Goal: Transaction & Acquisition: Purchase product/service

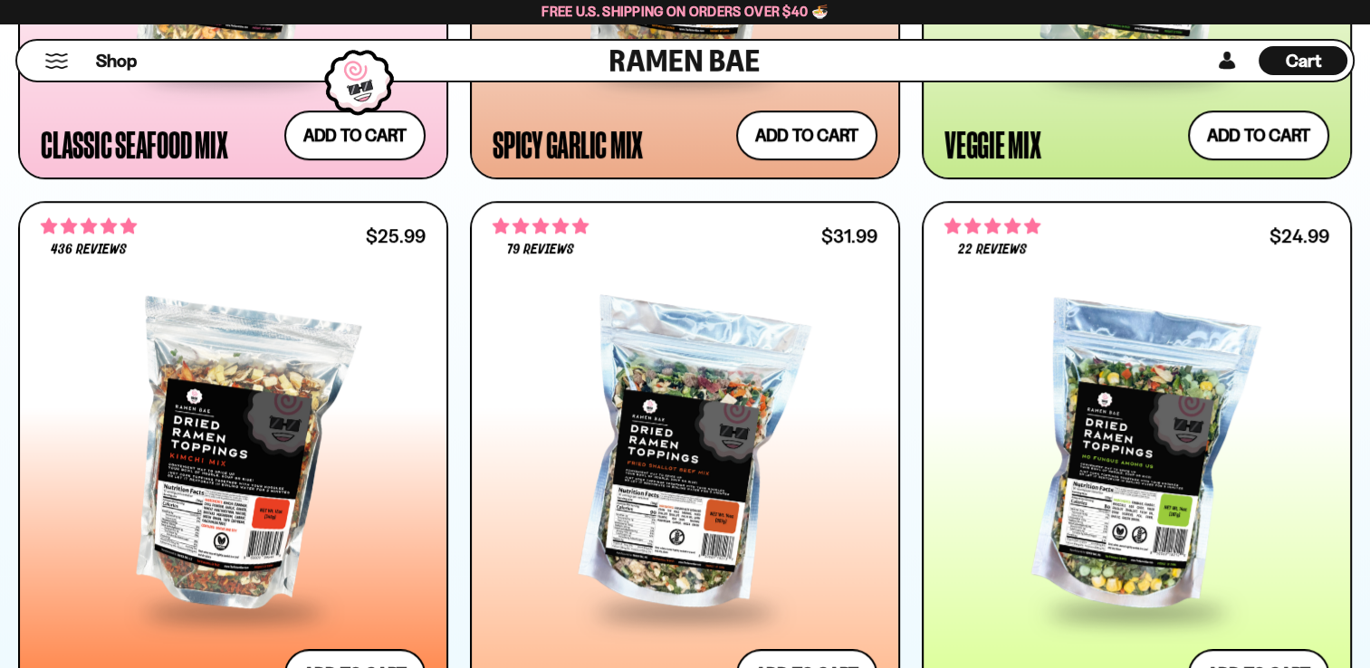
scroll to position [1472, 0]
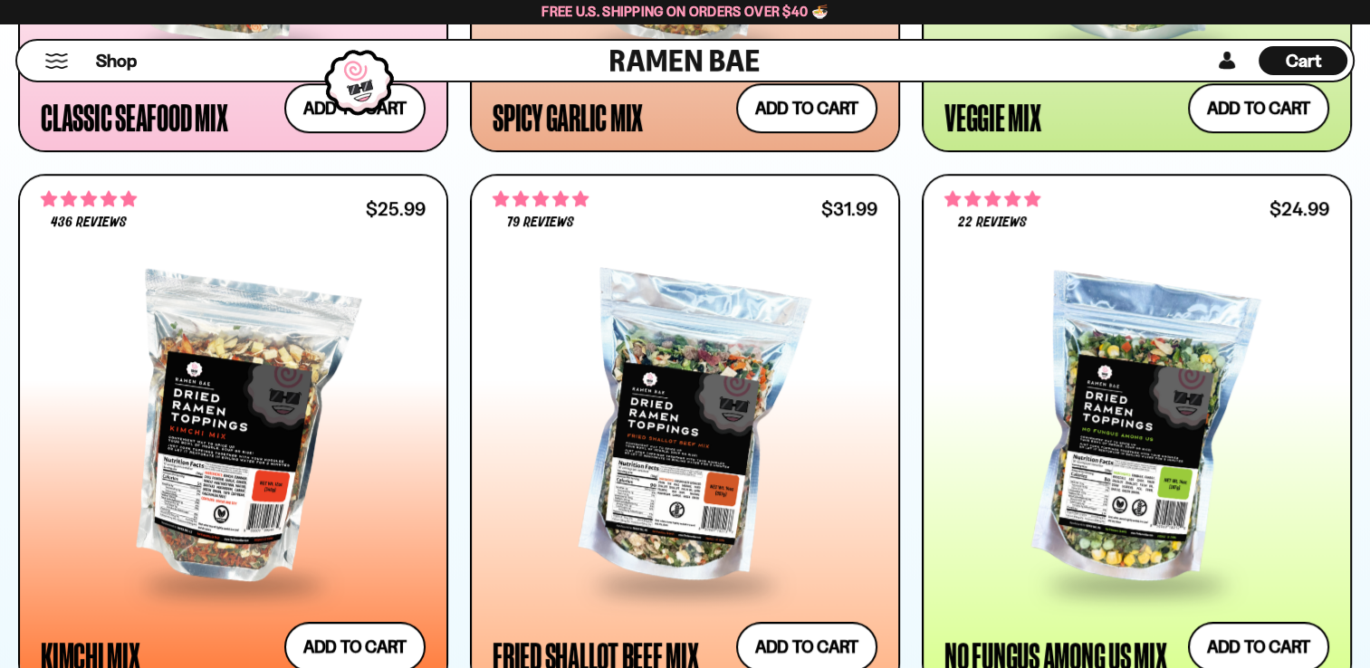
scroll to position [1569, 0]
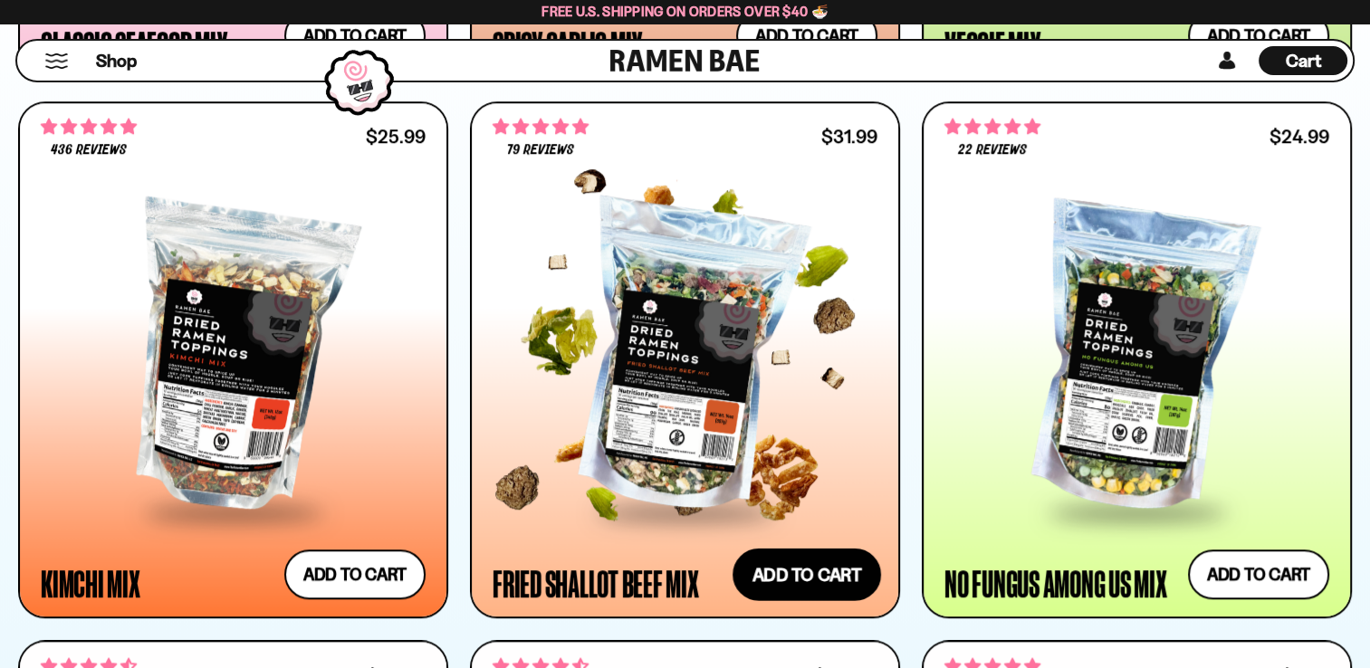
click at [818, 563] on button "Add to cart Add ― Regular price $31.99 Regular price Sale price $31.99 Unit pri…" at bounding box center [806, 575] width 148 height 53
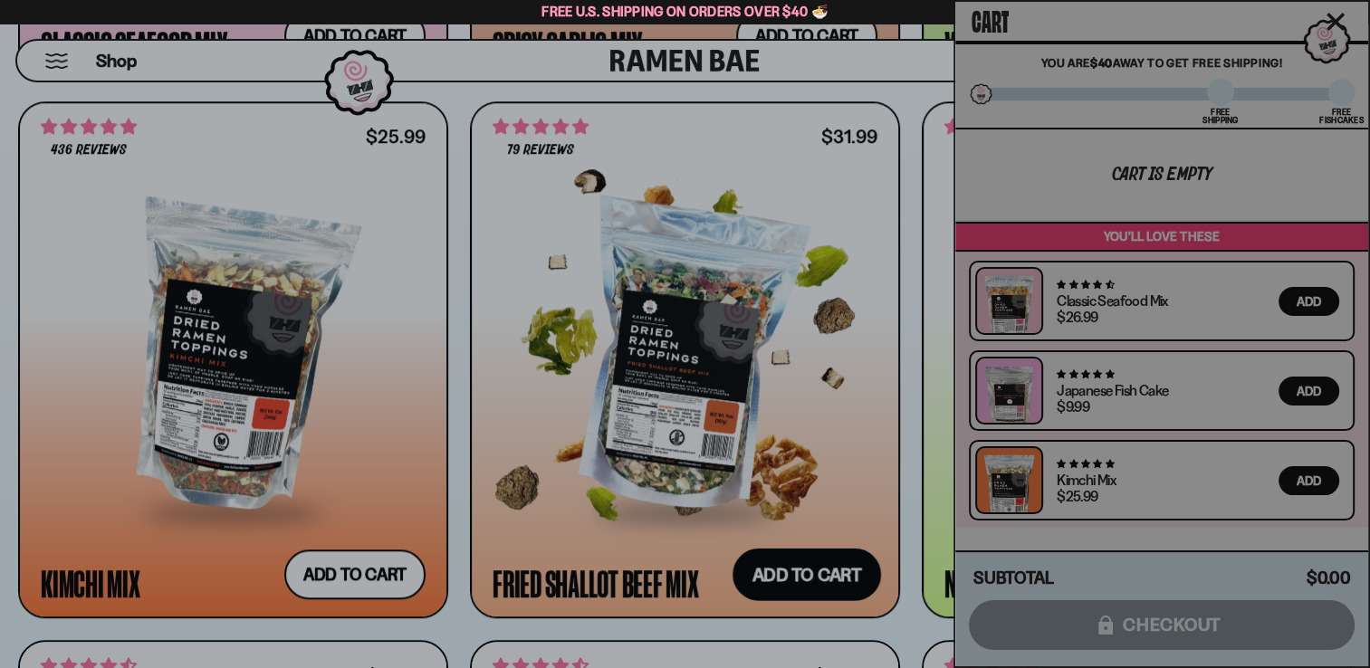
scroll to position [1570, 0]
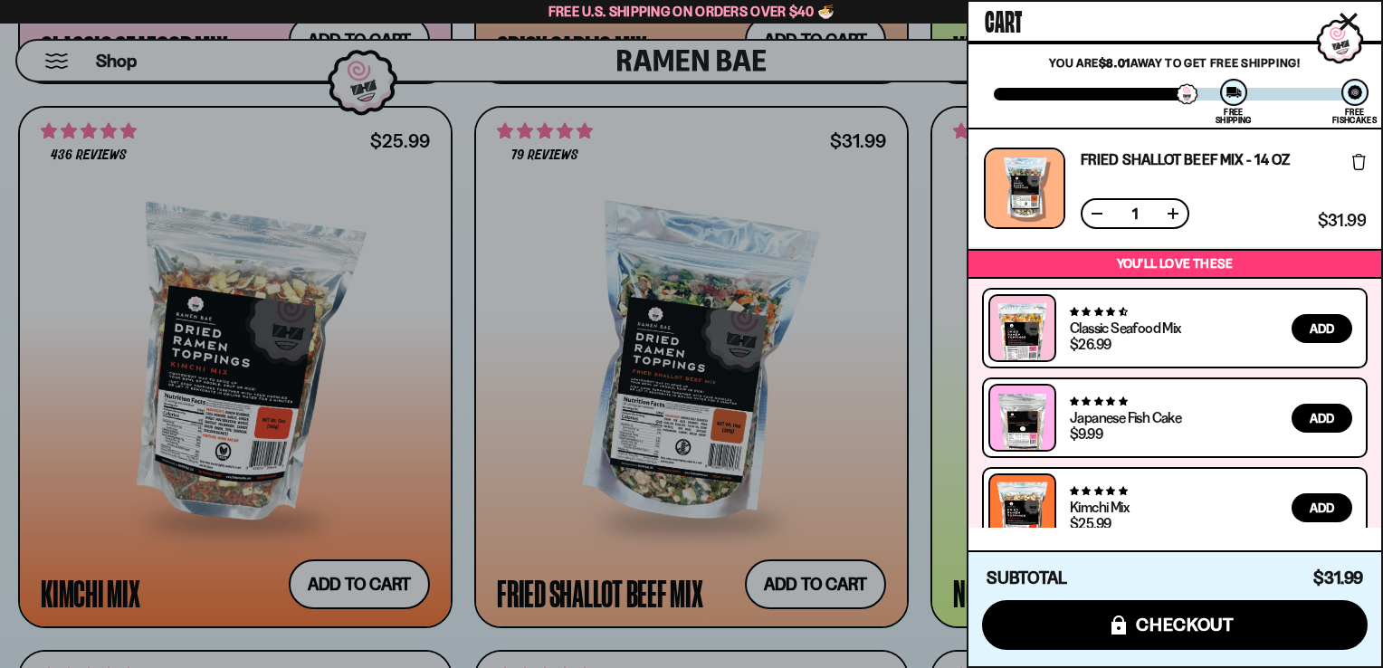
click at [890, 339] on div at bounding box center [691, 334] width 1383 height 668
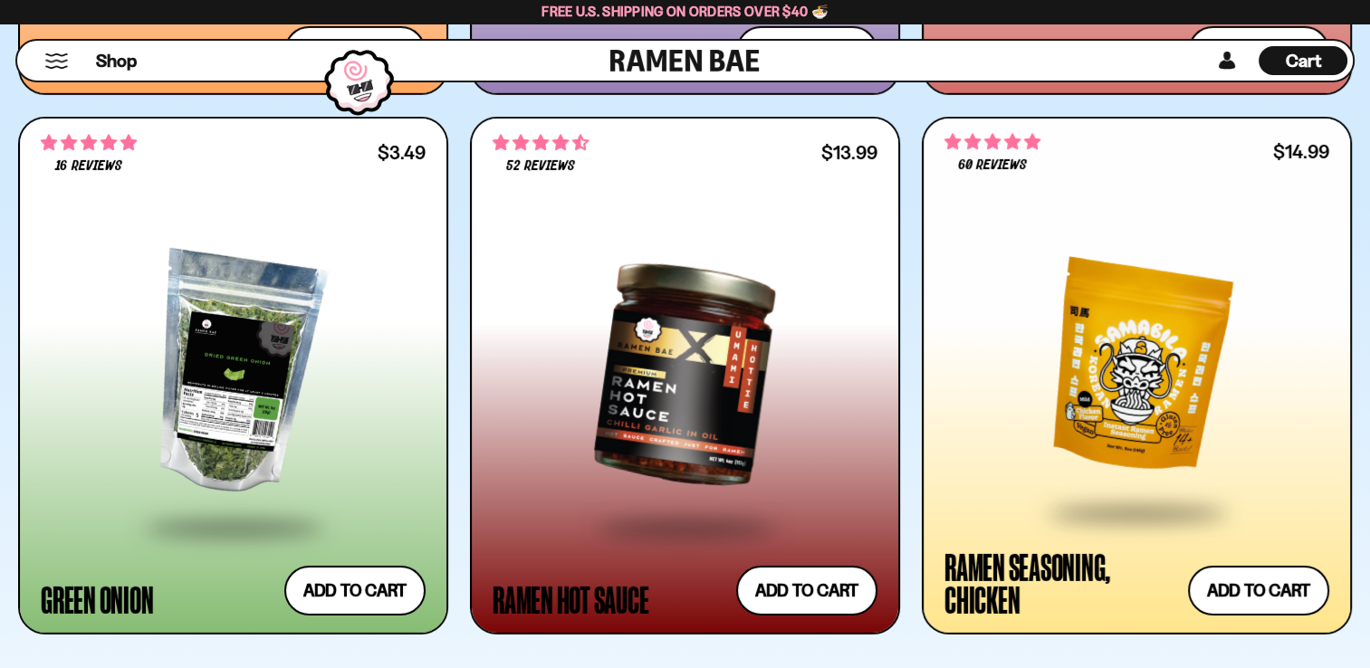
scroll to position [5910, 0]
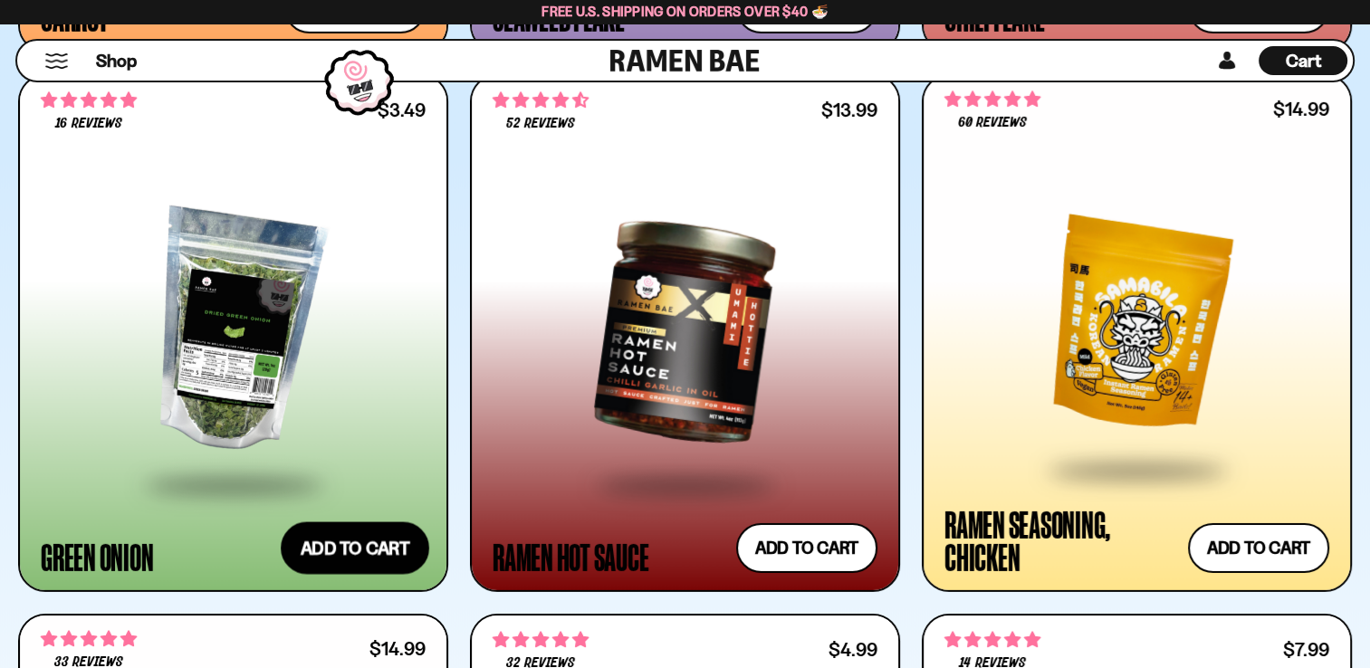
click at [341, 544] on button "Add to cart Add ― Regular price $3.49 Regular price Sale price $3.49 Unit price…" at bounding box center [355, 548] width 148 height 53
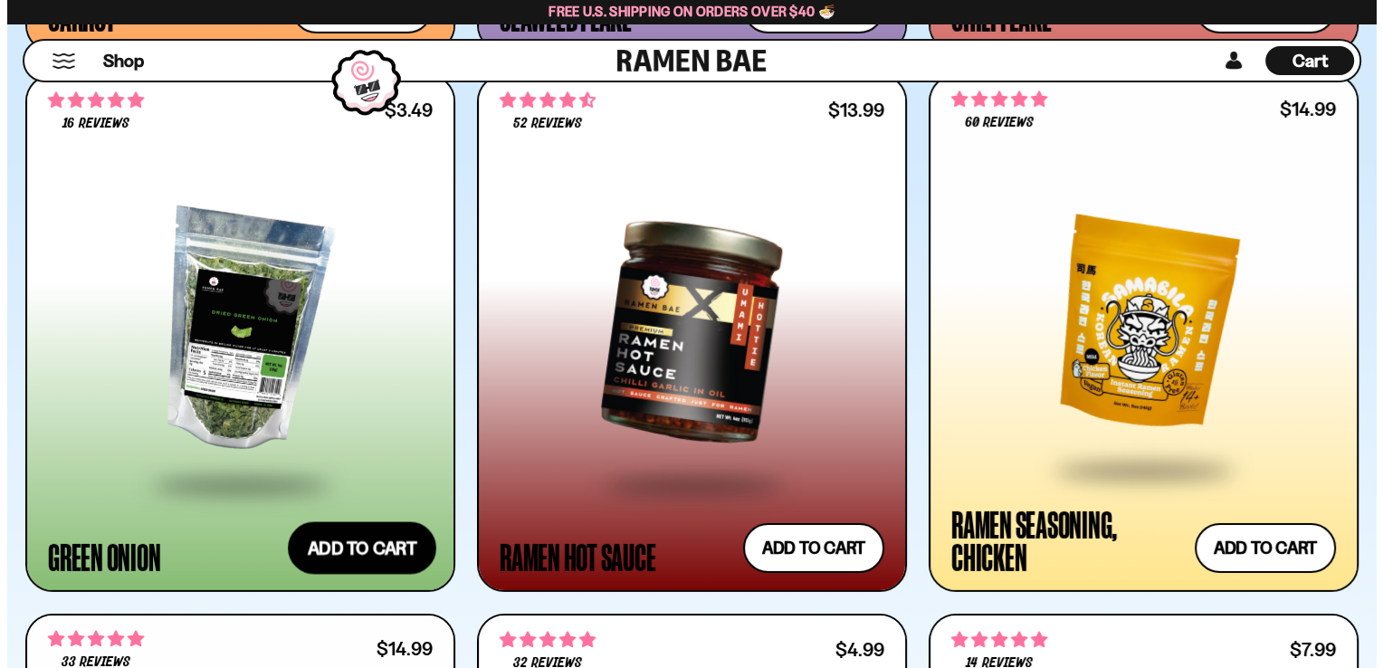
scroll to position [5954, 0]
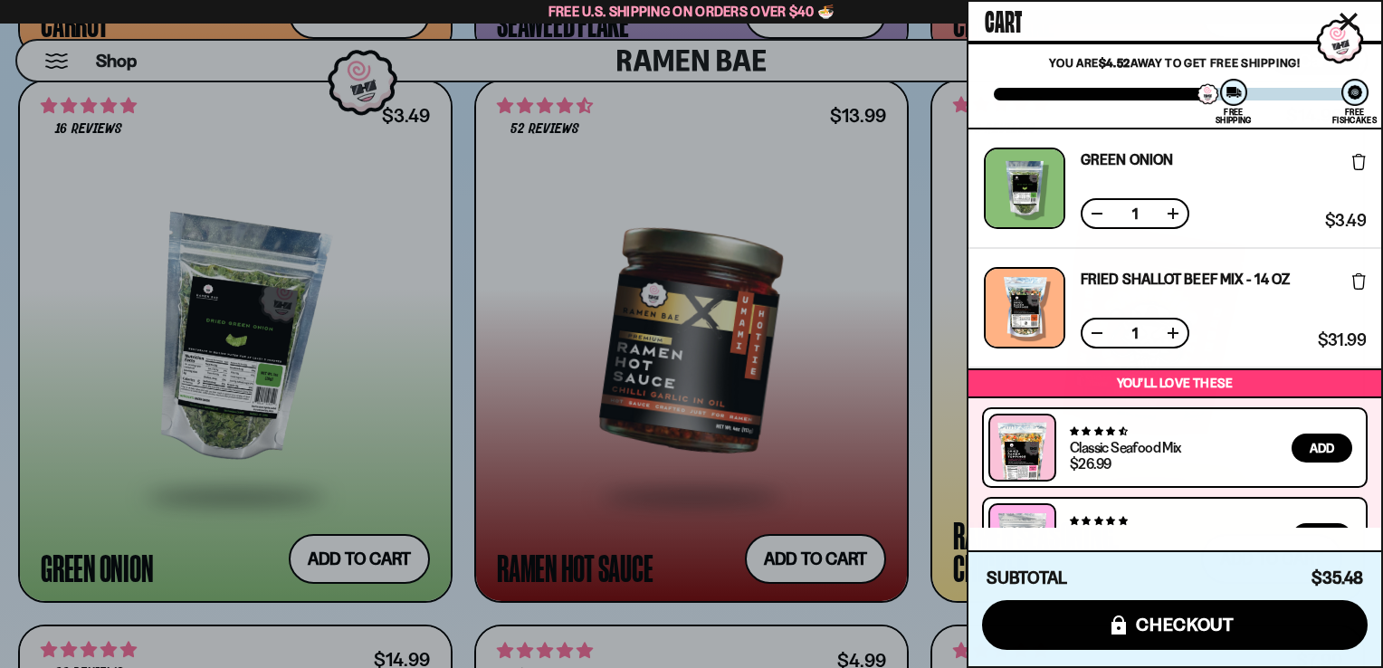
click at [914, 371] on div at bounding box center [691, 334] width 1383 height 668
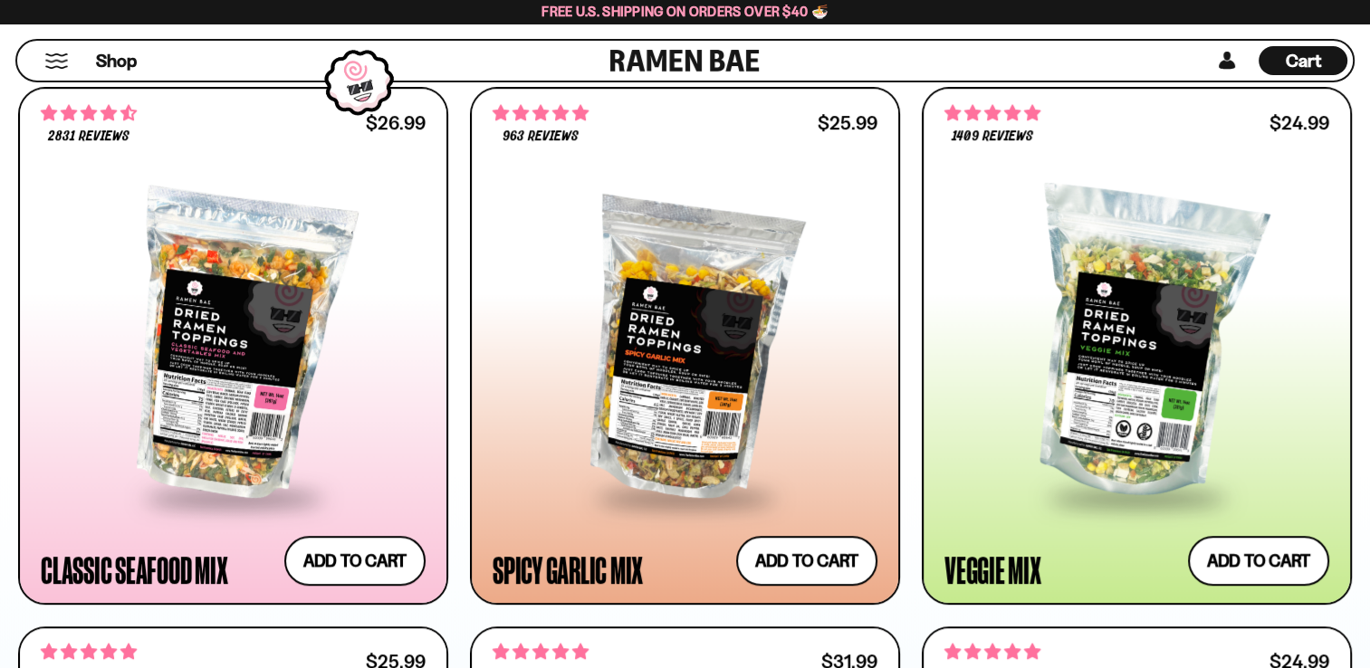
scroll to position [1029, 0]
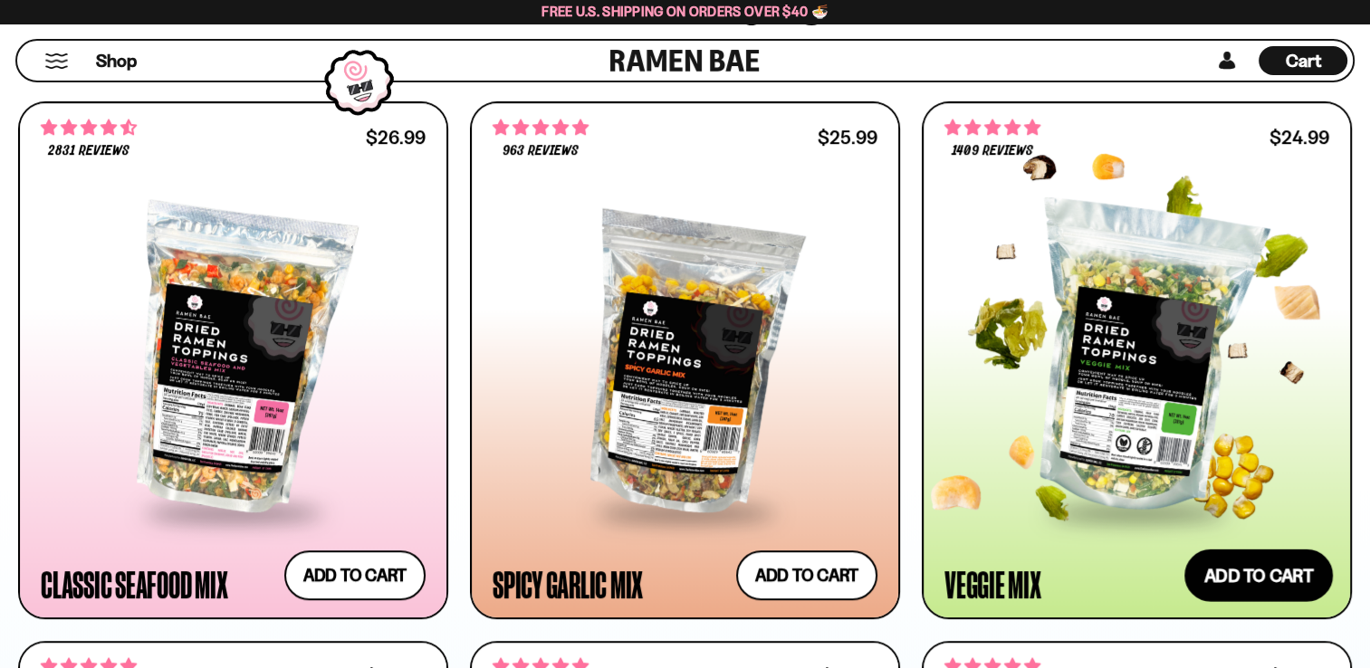
click at [1250, 576] on button "Add to cart Add ― Regular price $24.99 Regular price Sale price $24.99 Unit pri…" at bounding box center [1258, 575] width 148 height 53
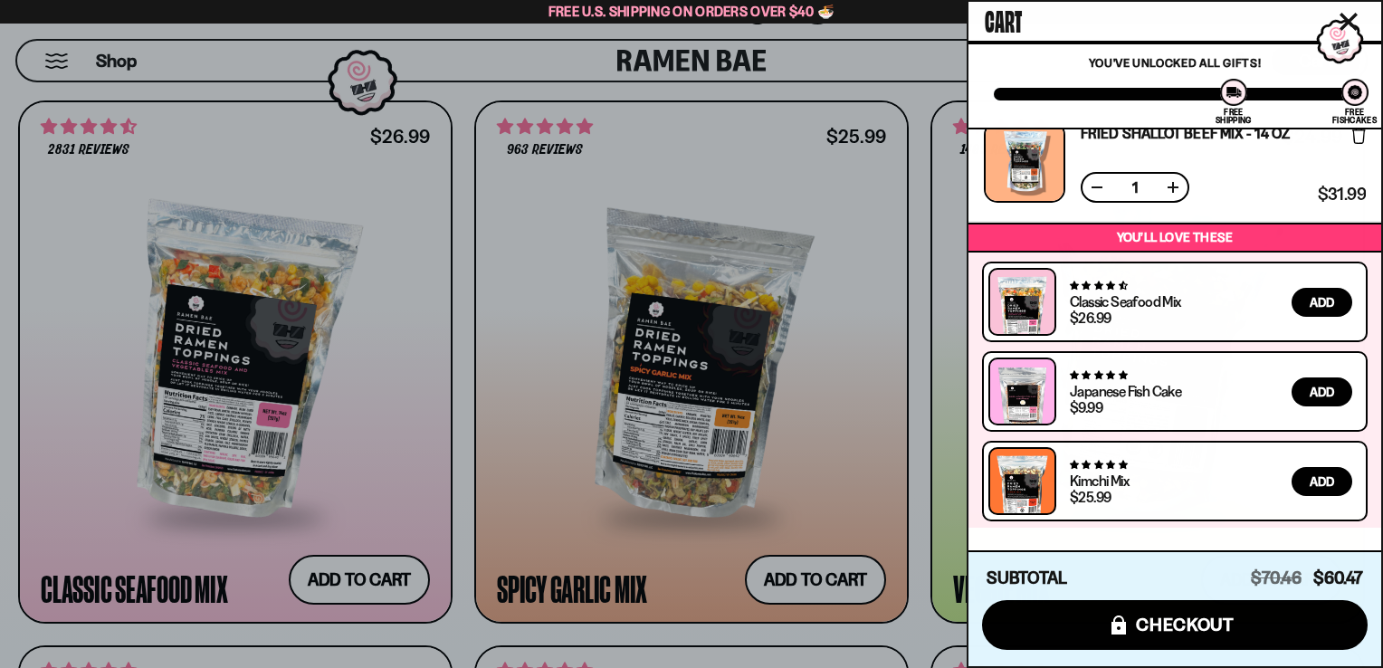
scroll to position [397, 0]
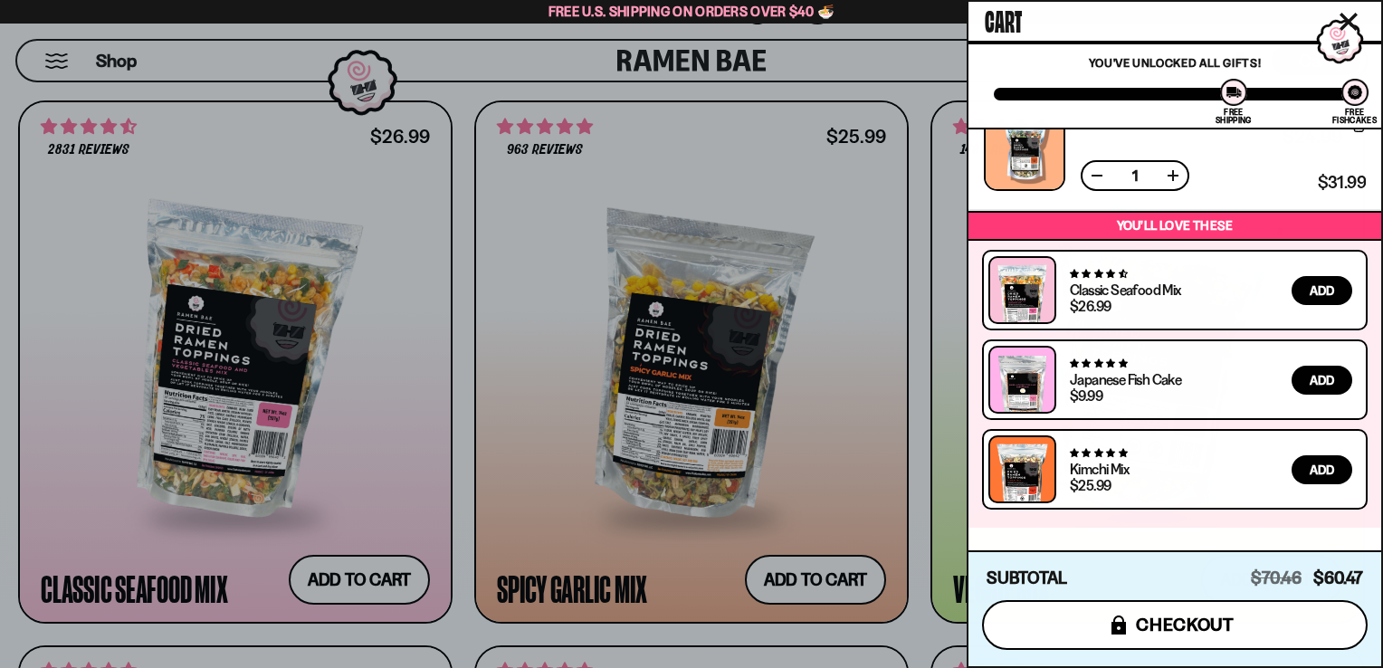
click at [1192, 625] on span "checkout" at bounding box center [1185, 625] width 99 height 20
